Goal: Find specific page/section: Find specific page/section

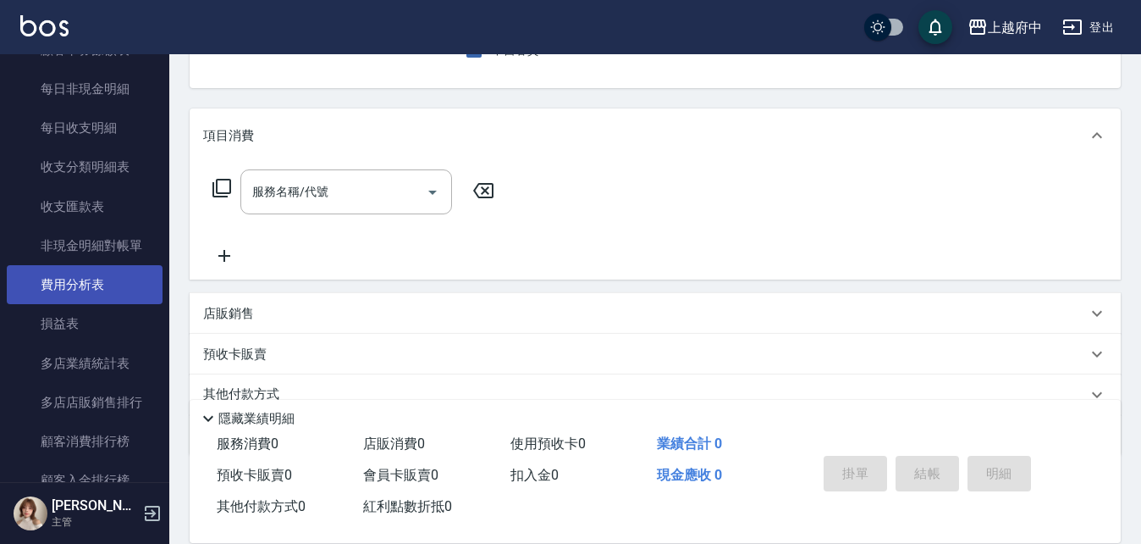
scroll to position [1947, 0]
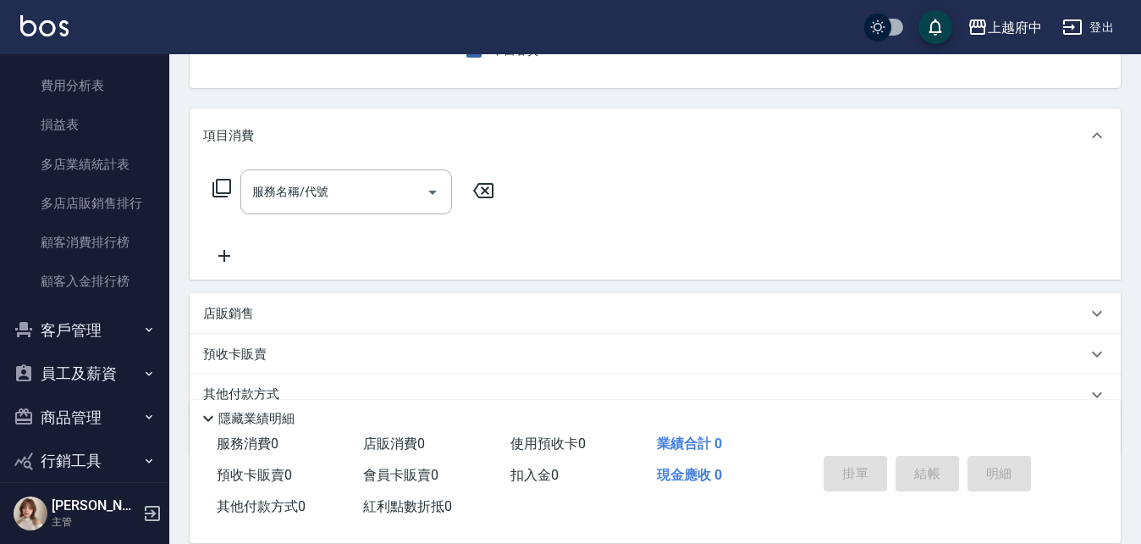
click at [90, 327] on button "客戶管理" at bounding box center [85, 330] width 156 height 44
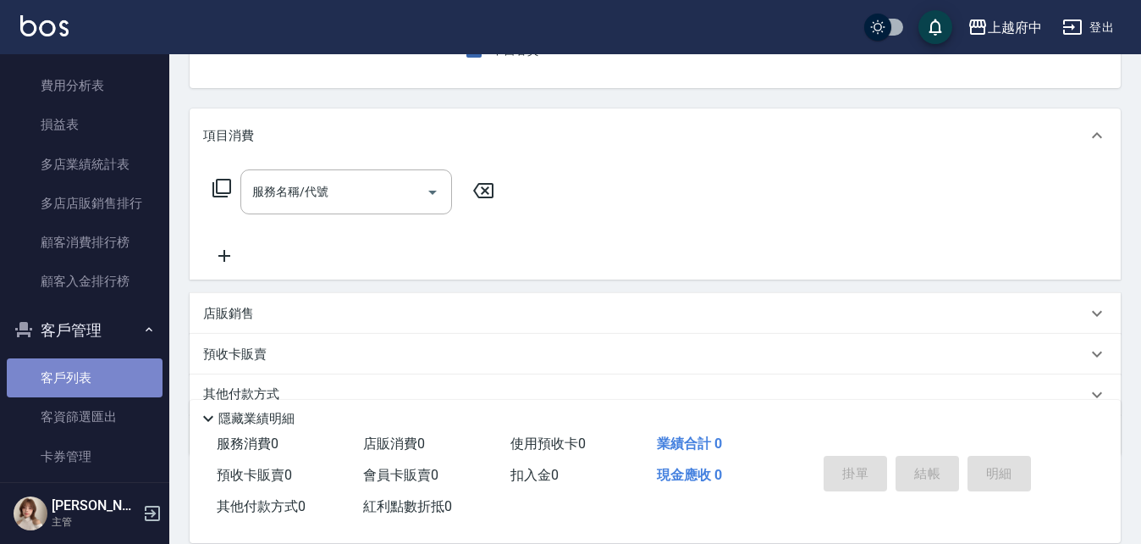
click at [135, 366] on link "客戶列表" at bounding box center [85, 377] width 156 height 39
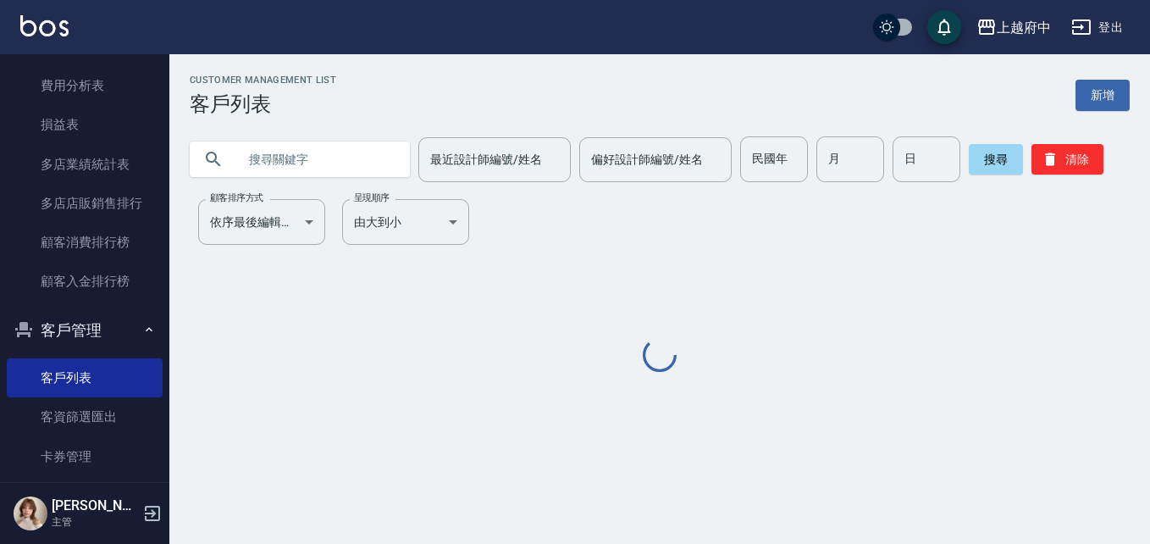
click at [319, 153] on input "text" at bounding box center [316, 159] width 159 height 46
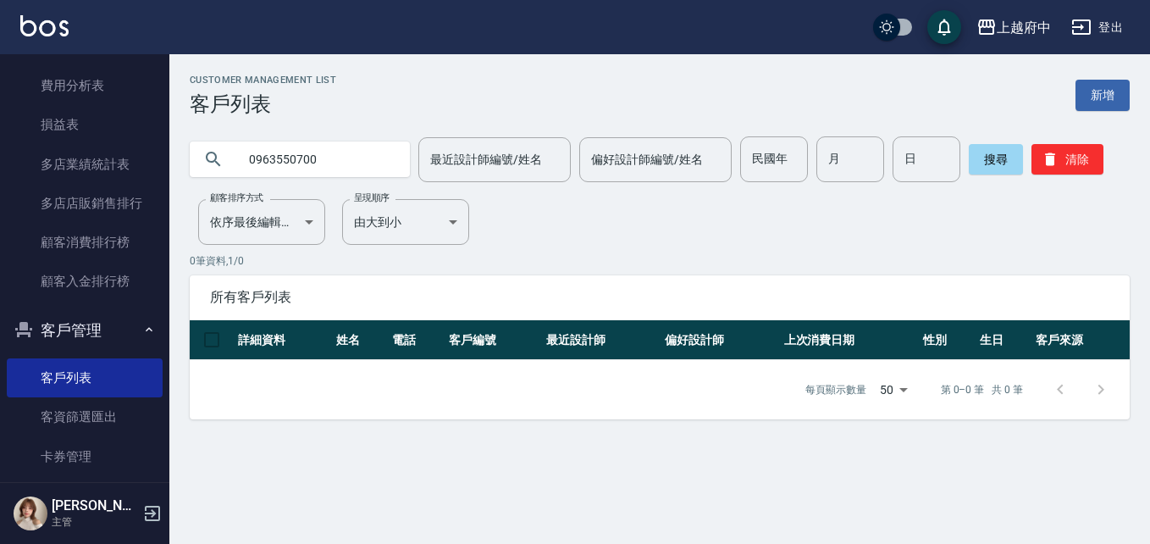
click at [297, 154] on input "0963550700" at bounding box center [316, 159] width 159 height 46
type input "0963556700"
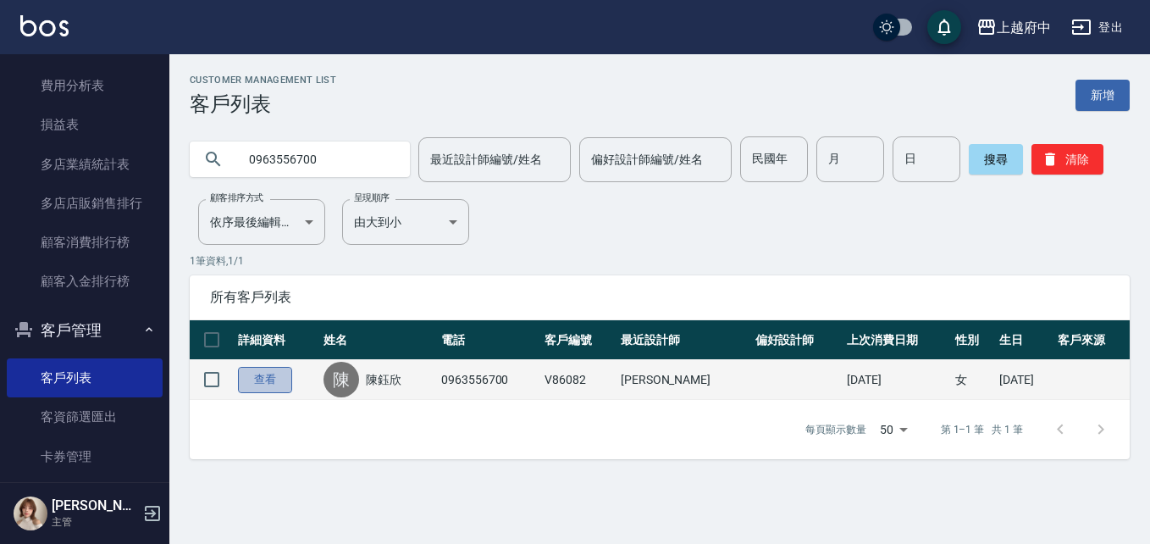
click at [279, 380] on link "查看" at bounding box center [265, 380] width 54 height 26
